Goal: Navigation & Orientation: Understand site structure

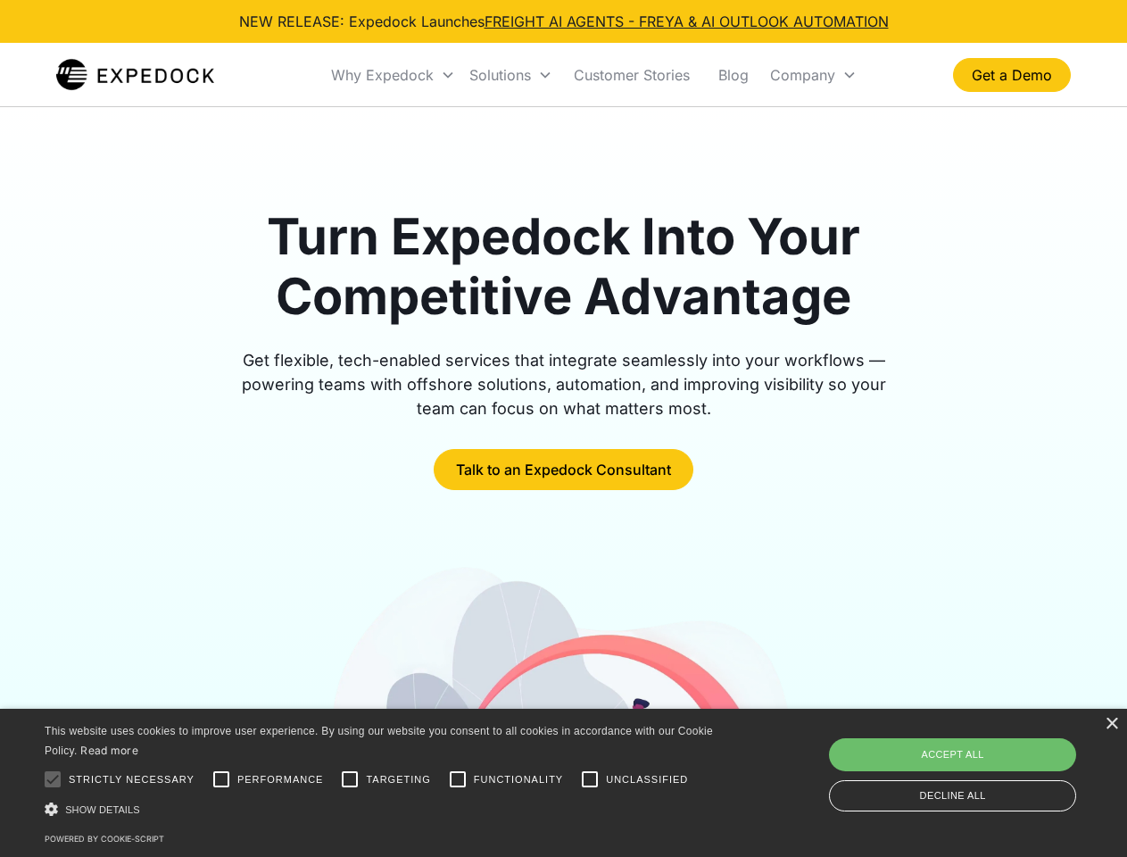
click at [394, 75] on div "Why Expedock" at bounding box center [382, 75] width 103 height 18
click at [511, 75] on div "Solutions" at bounding box center [500, 75] width 62 height 18
click at [813, 75] on div "Company" at bounding box center [802, 75] width 65 height 18
click at [53, 779] on div at bounding box center [53, 779] width 36 height 36
click at [221, 779] on input "Performance" at bounding box center [221, 779] width 36 height 36
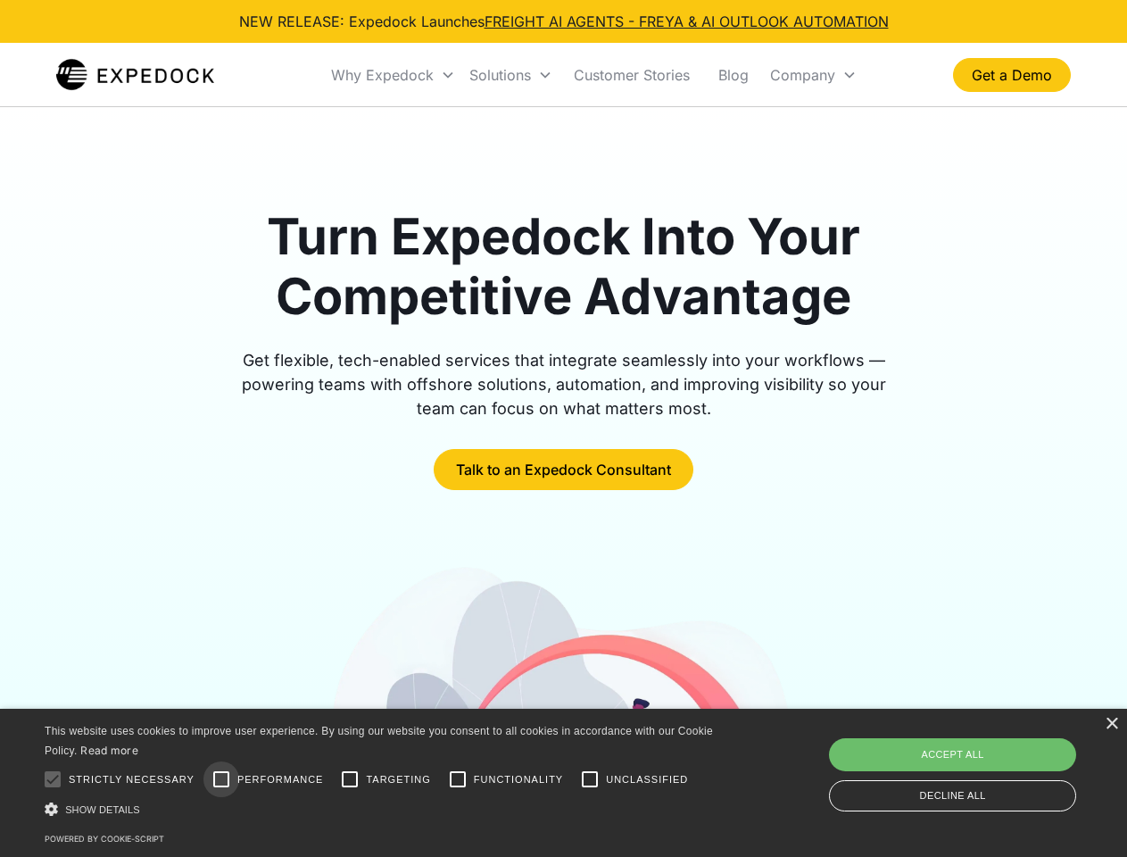
checkbox input "true"
click at [350, 779] on input "Targeting" at bounding box center [350, 779] width 36 height 36
checkbox input "true"
click at [458, 779] on input "Functionality" at bounding box center [458, 779] width 36 height 36
checkbox input "true"
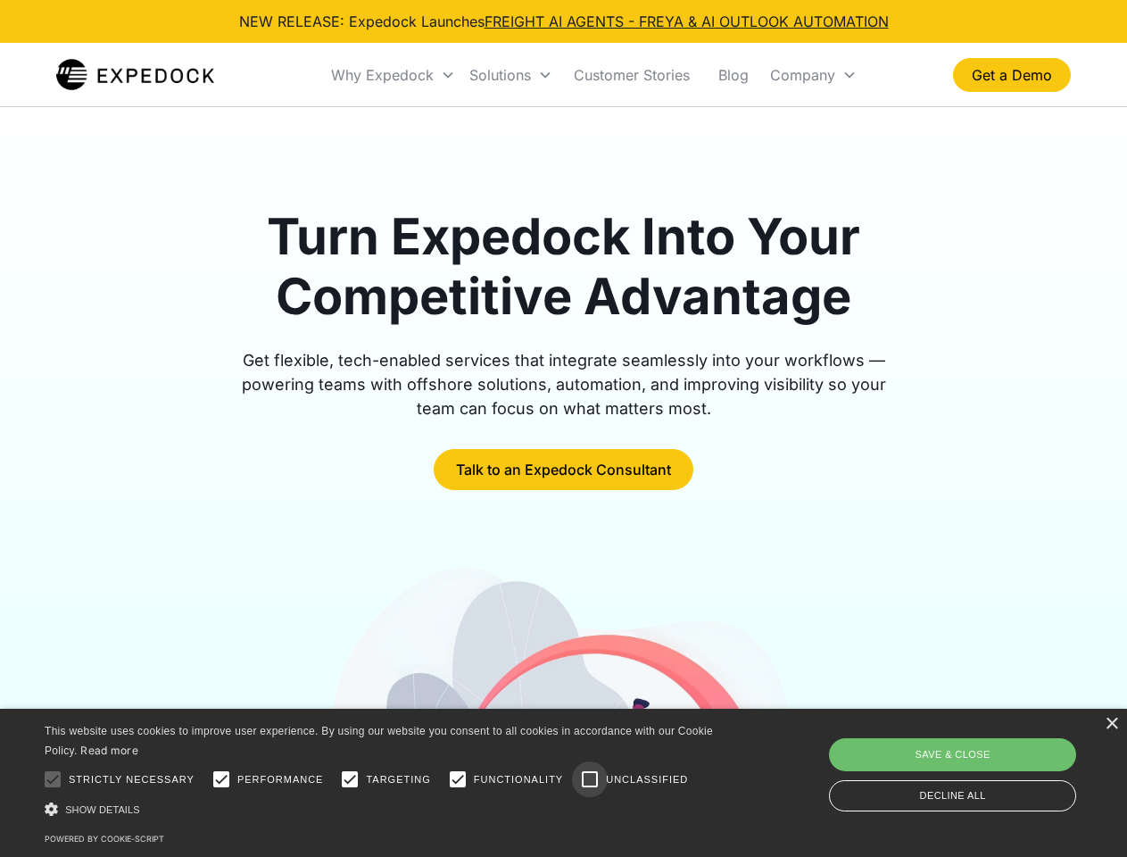
click at [590, 779] on input "Unclassified" at bounding box center [590, 779] width 36 height 36
checkbox input "true"
click at [382, 809] on div "Show details Hide details" at bounding box center [382, 809] width 675 height 19
